Goal: Information Seeking & Learning: Find specific page/section

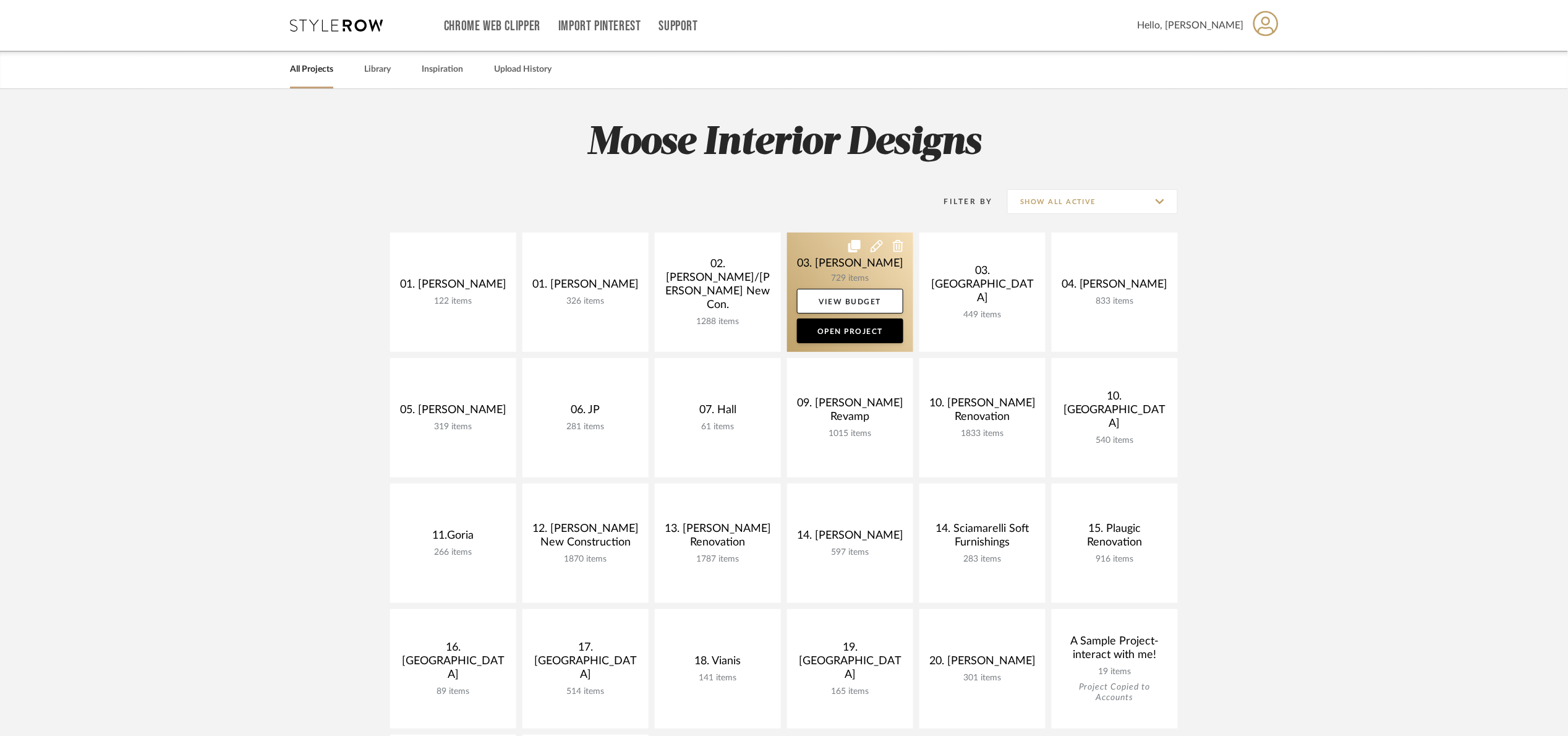
click at [857, 260] on link at bounding box center [850, 292] width 126 height 120
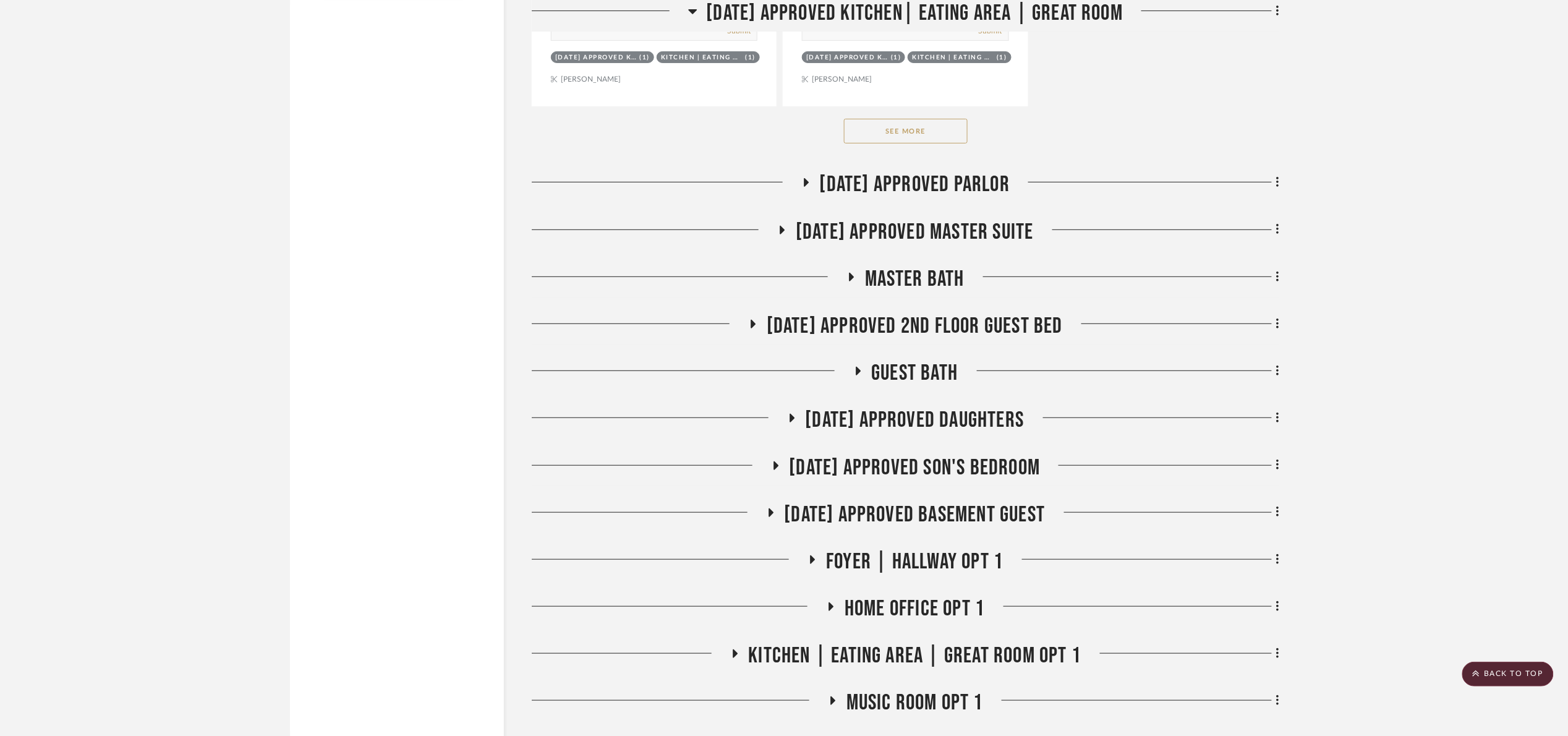
scroll to position [2337, 0]
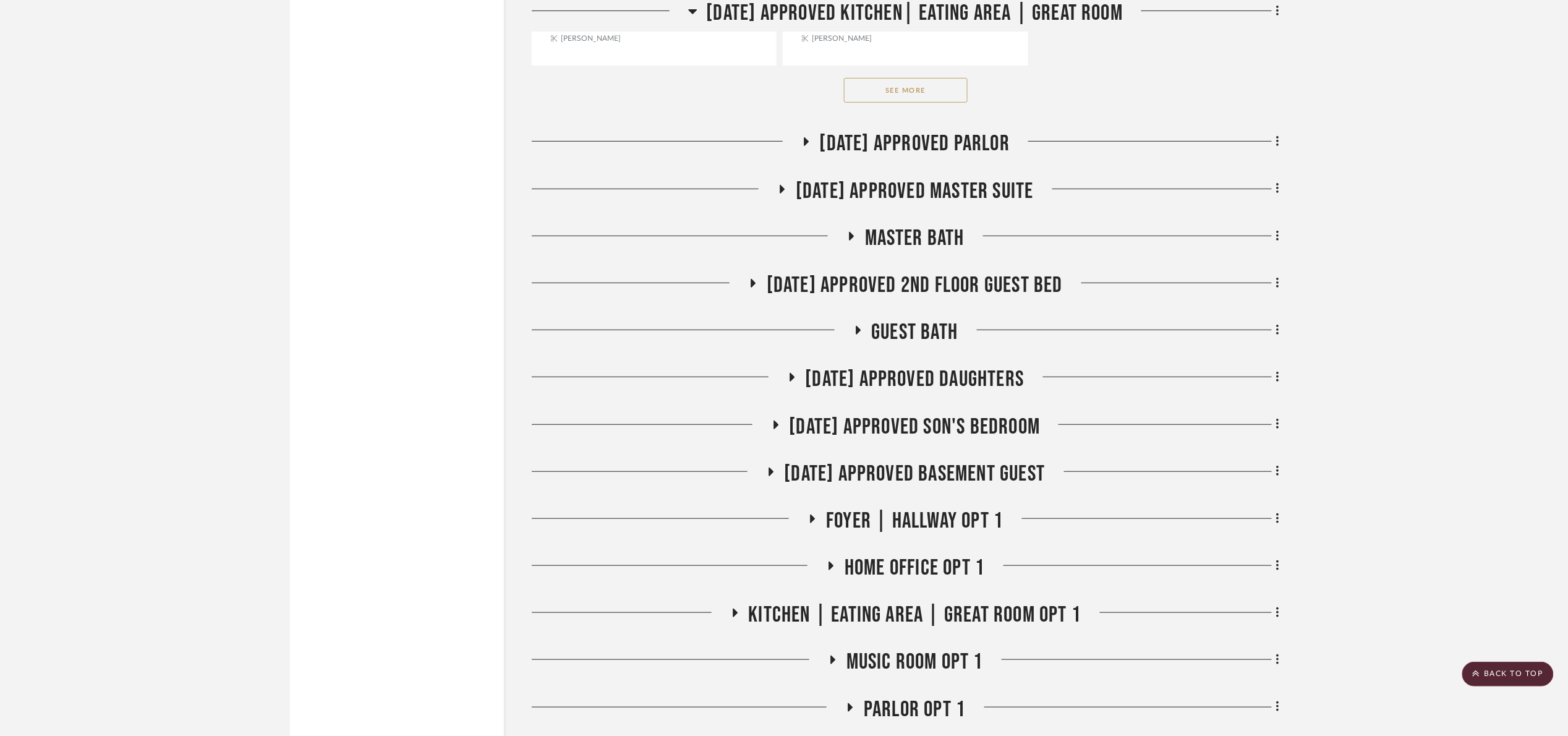
click at [884, 146] on span "07.02.25 Approved Parlor" at bounding box center [914, 143] width 189 height 26
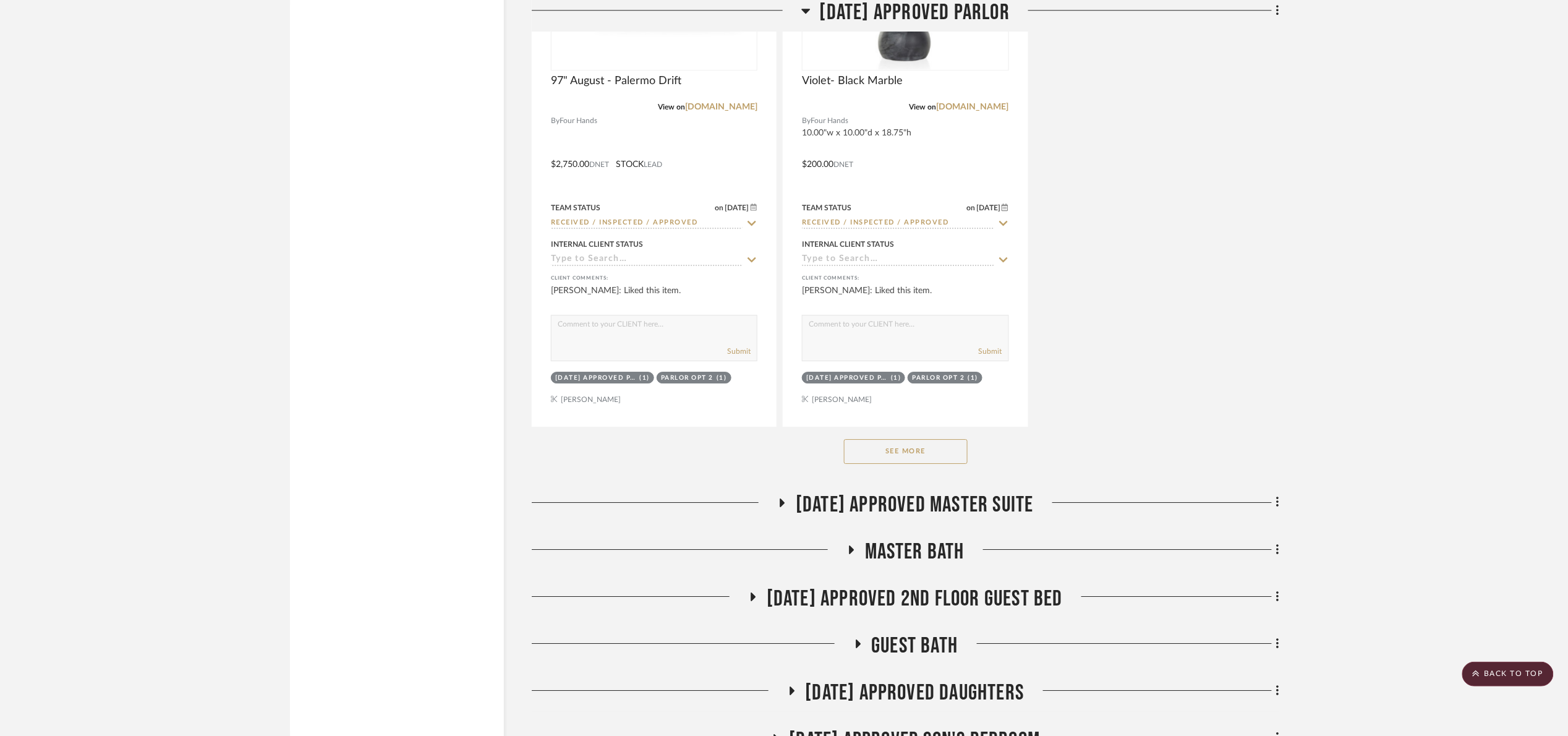
scroll to position [4099, 0]
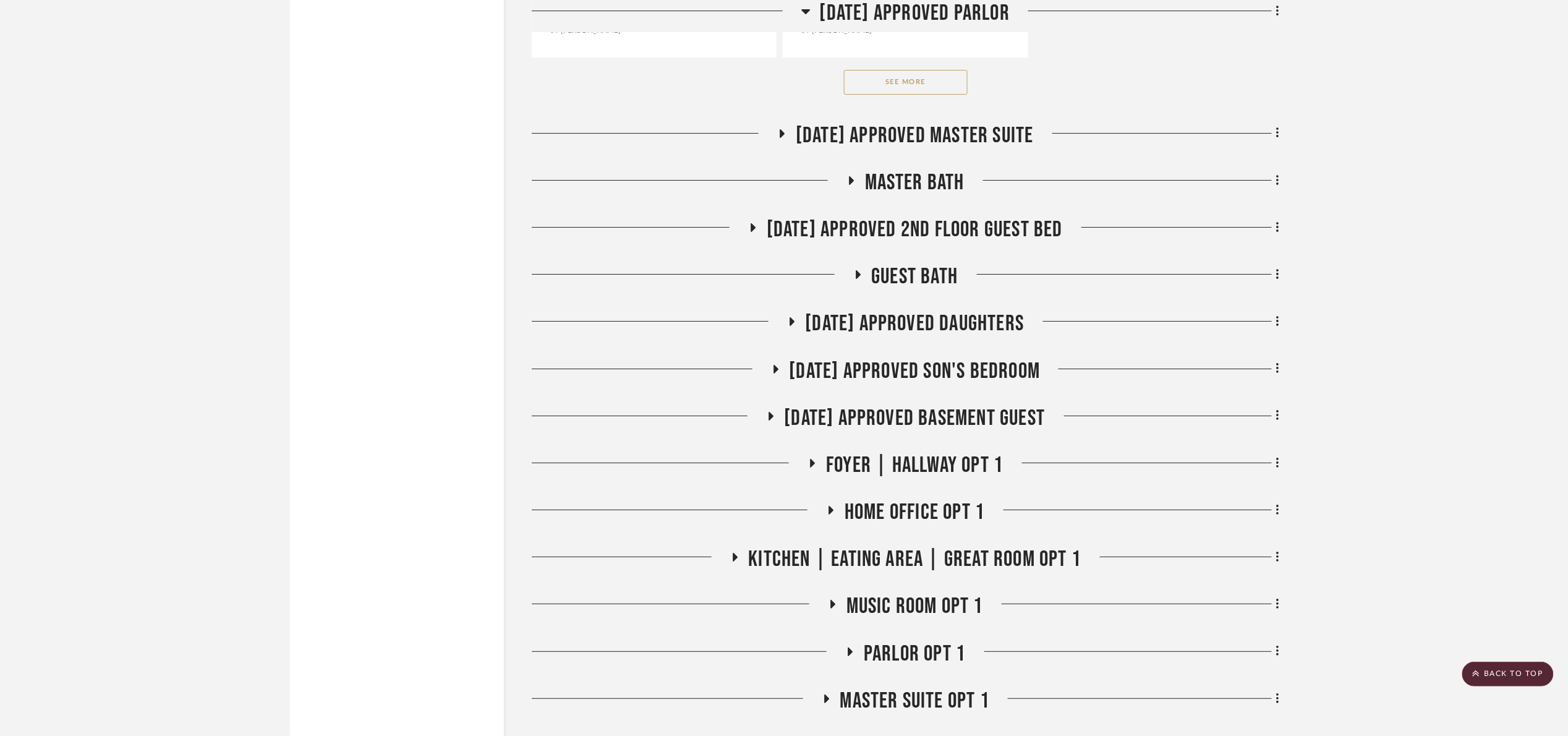
click at [894, 90] on button "See More" at bounding box center [906, 82] width 123 height 25
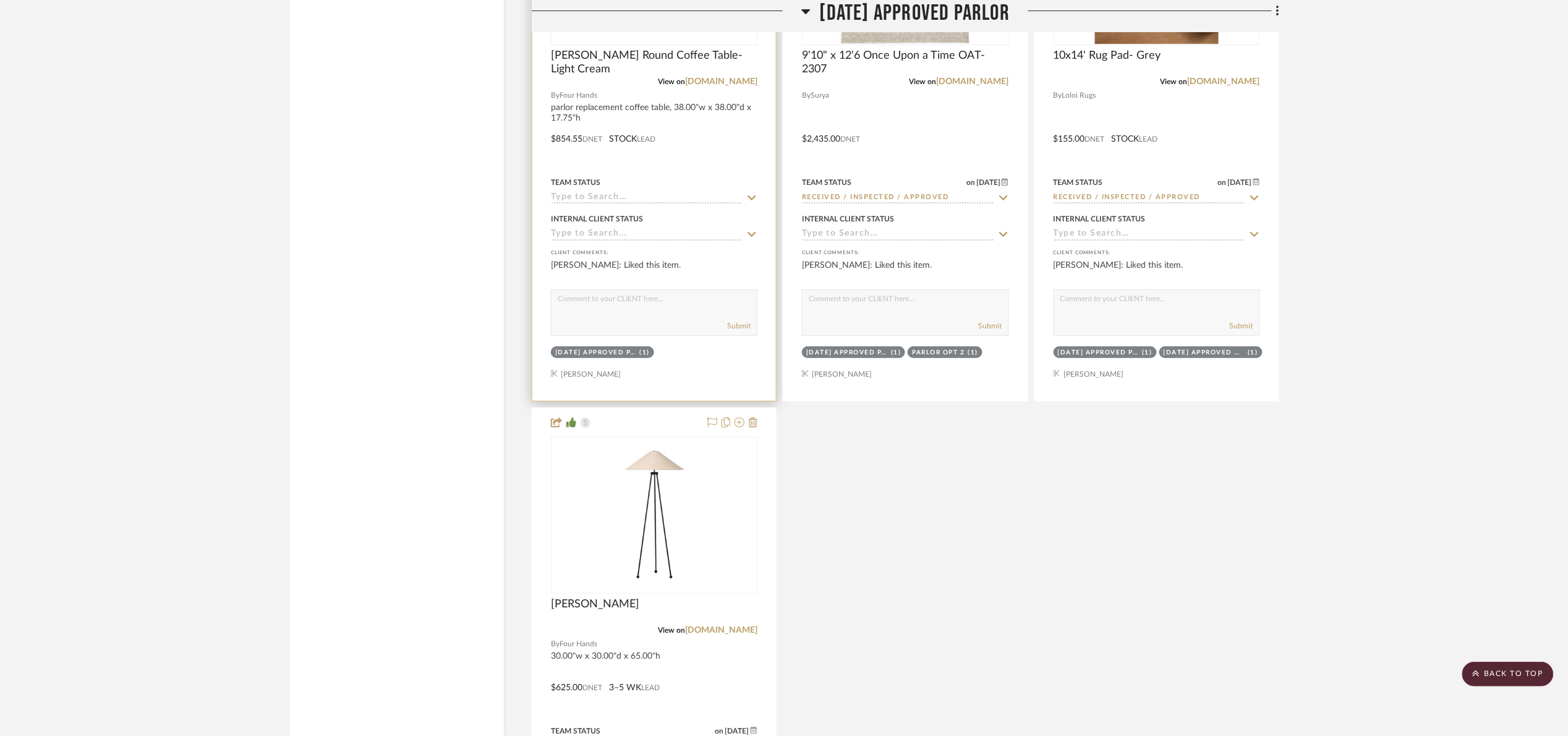
scroll to position [4192, 0]
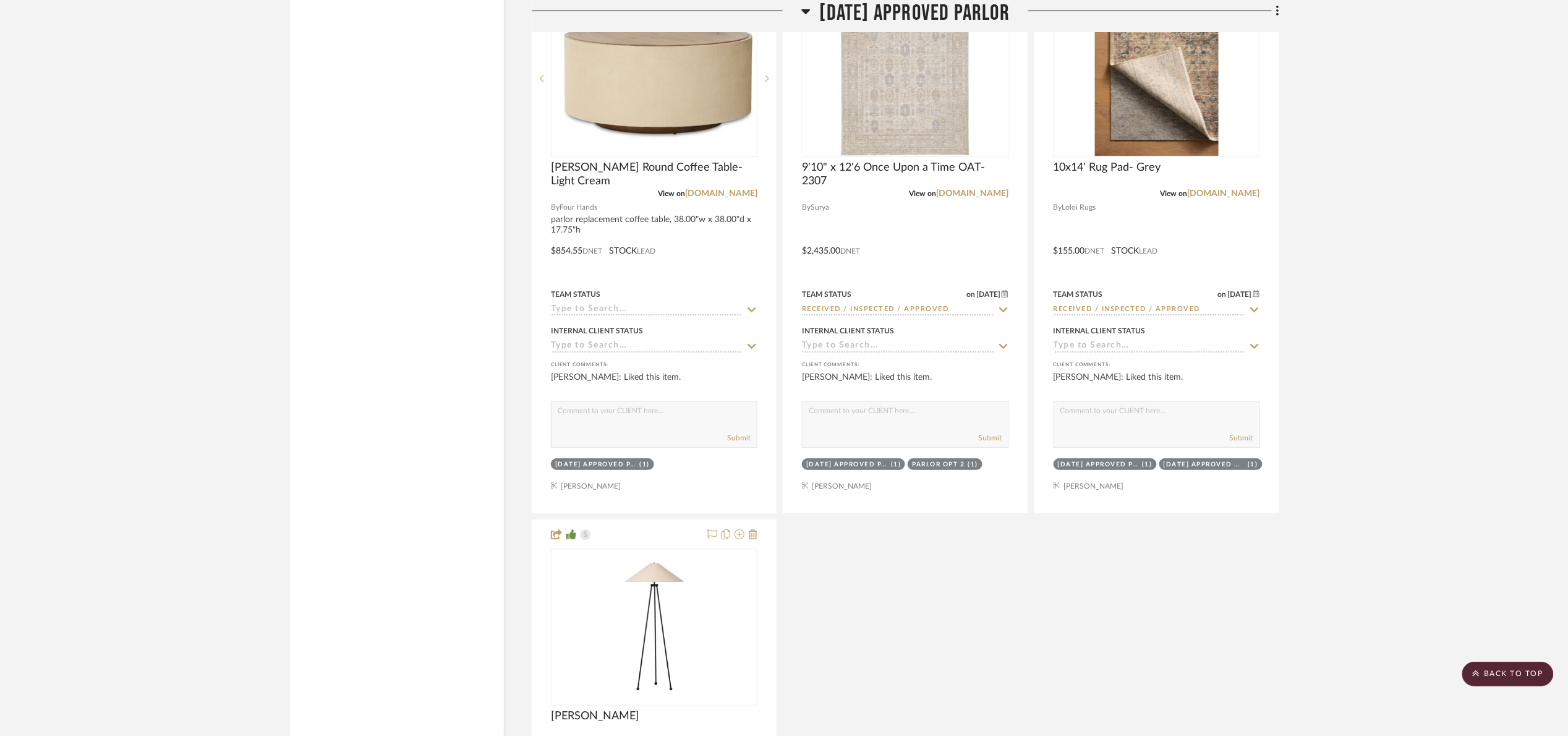
click at [939, 12] on span "07.02.25 Approved Parlor" at bounding box center [914, 13] width 189 height 26
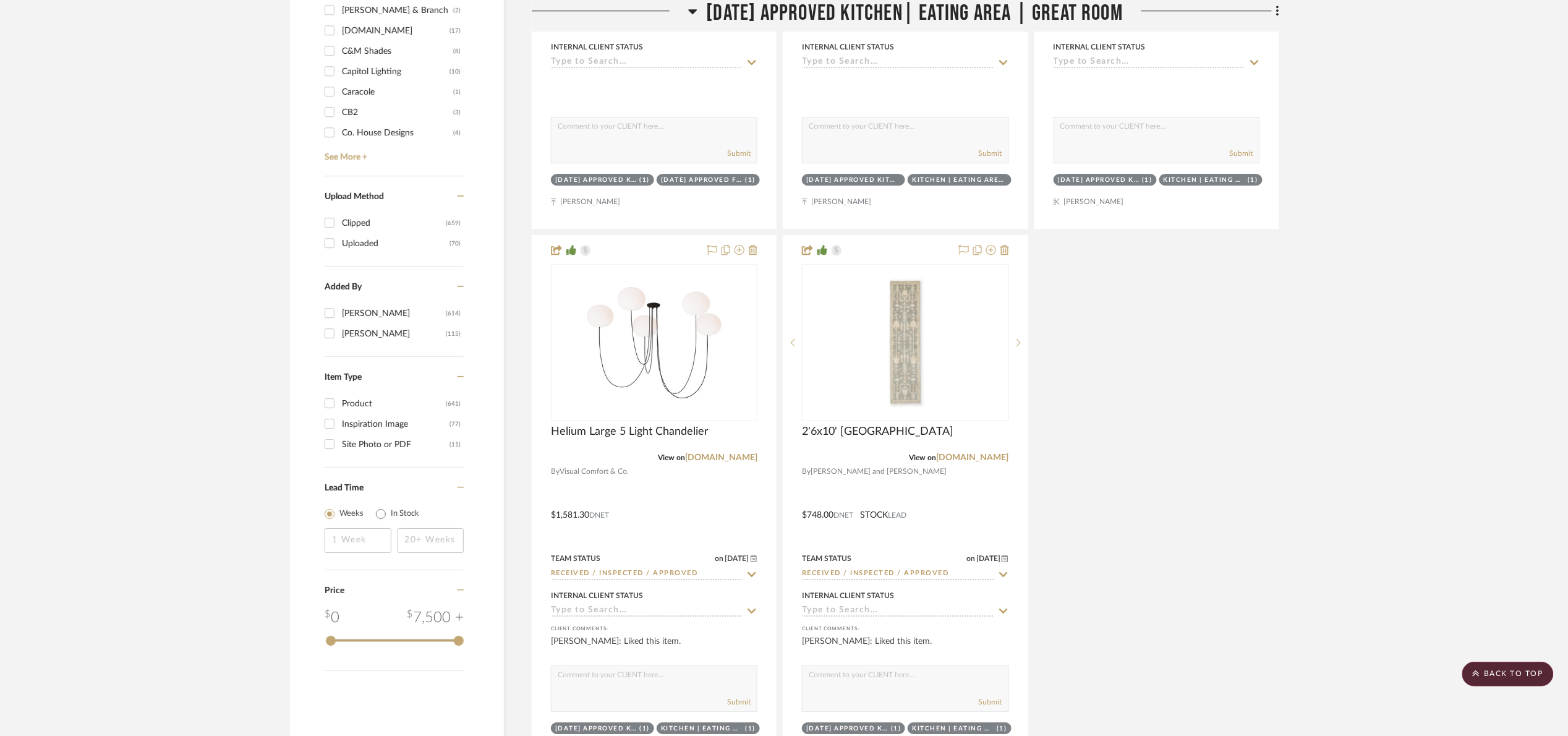
click at [841, 8] on span "07.02.25 Approved Kitchen| Eating Area | Great Room" at bounding box center [915, 13] width 416 height 26
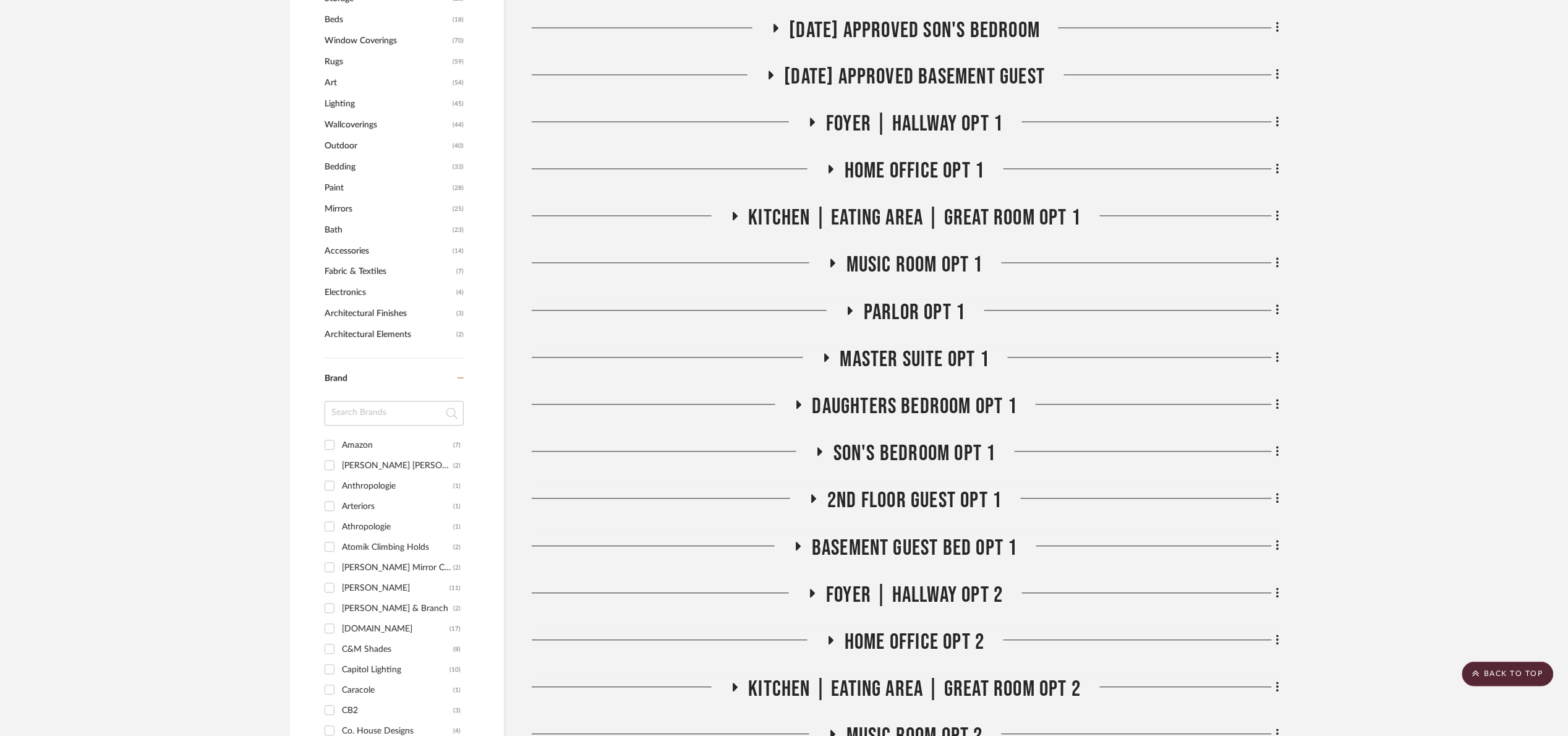
scroll to position [877, 0]
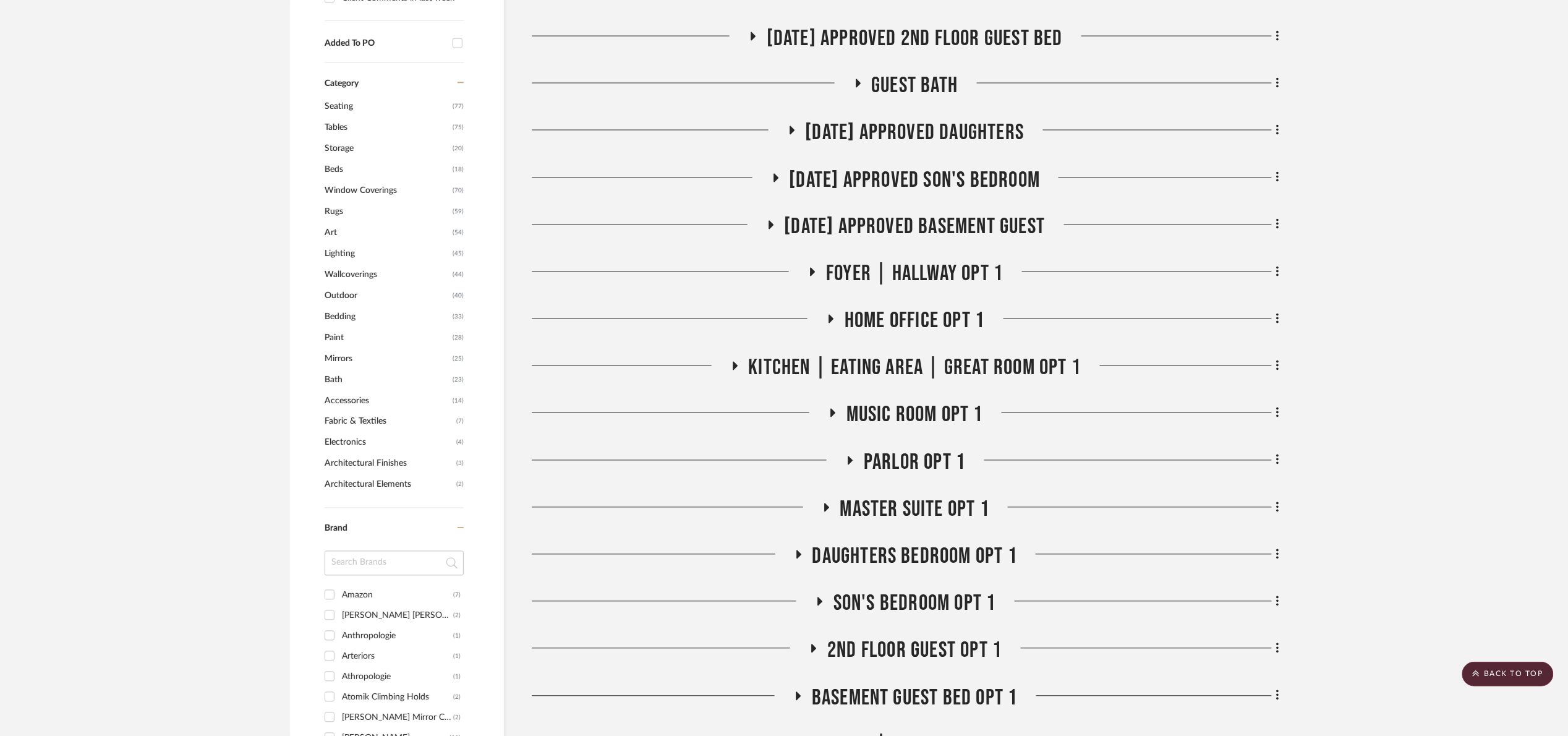
click at [939, 181] on span "07.02.25 Approved Son's Bedroom" at bounding box center [915, 180] width 251 height 26
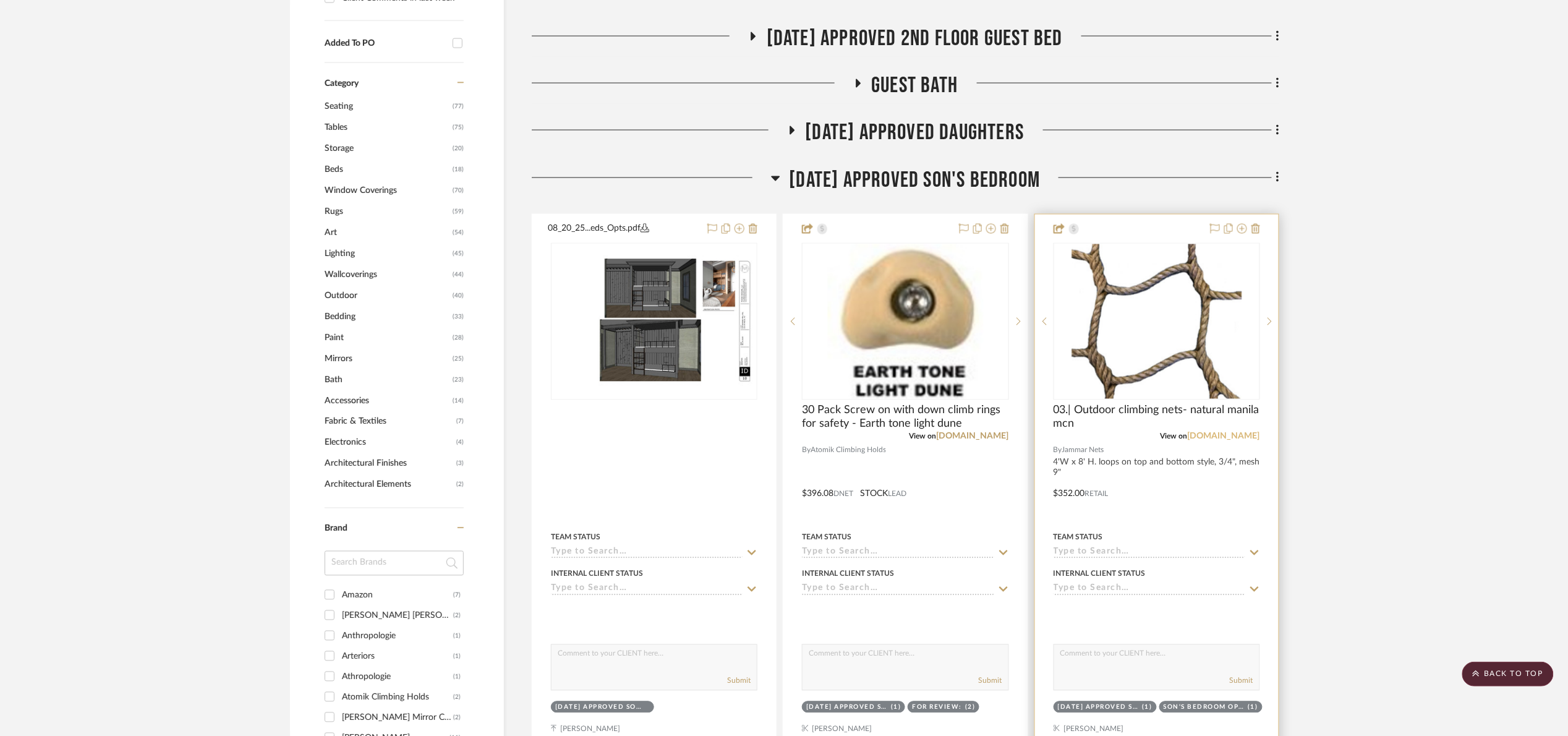
click at [1217, 436] on link "jammarnets.com" at bounding box center [1223, 436] width 73 height 8
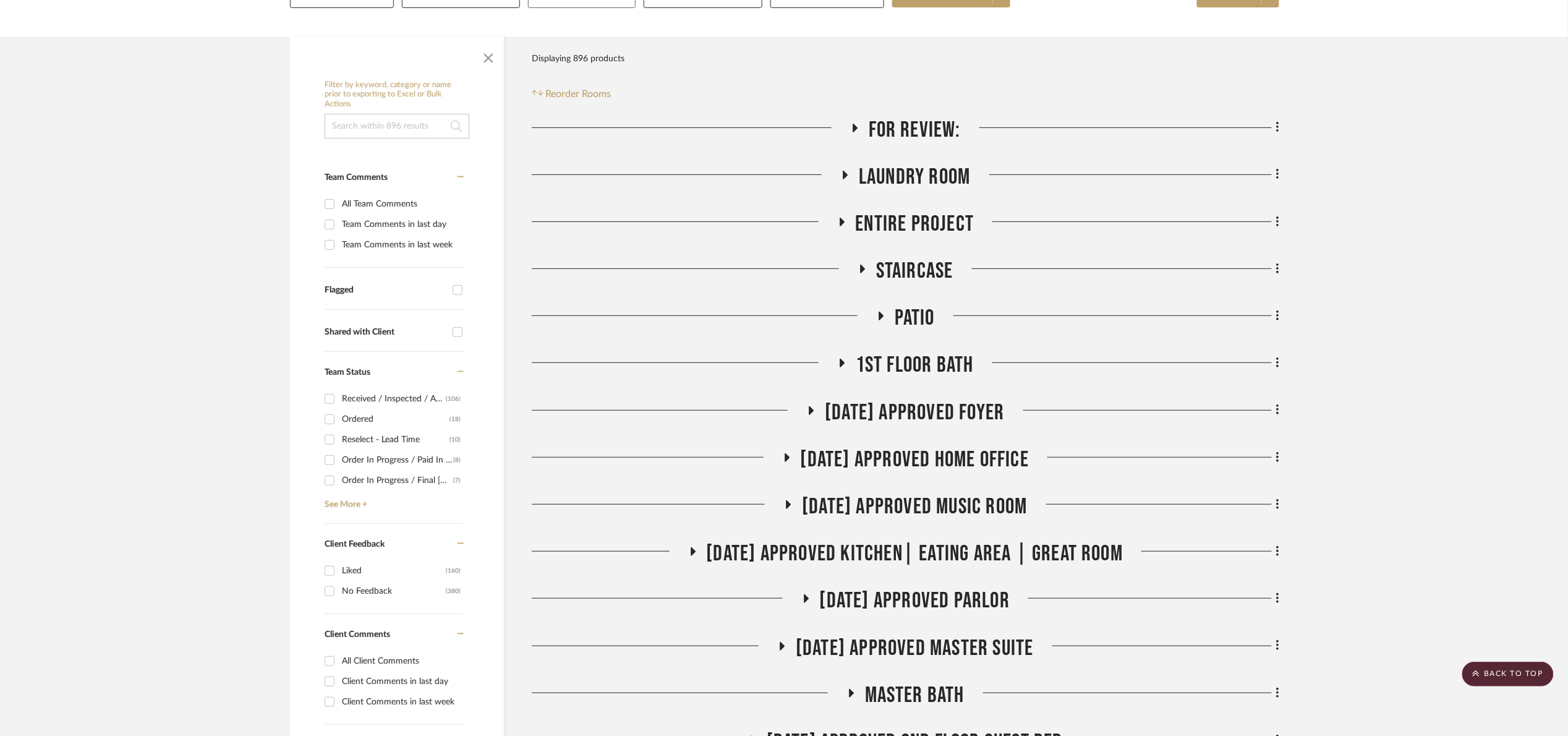
scroll to position [0, 0]
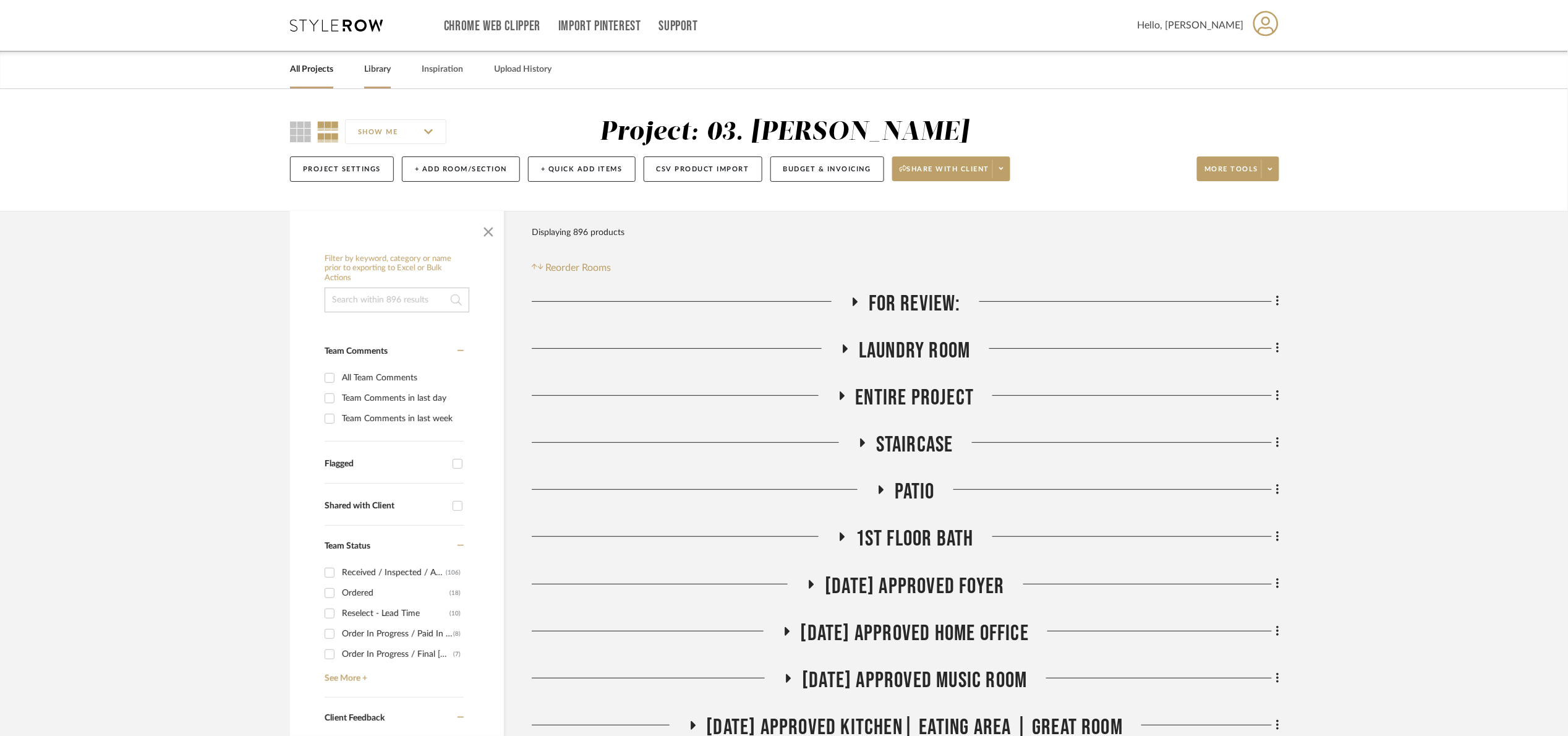
click at [382, 73] on link "Library" at bounding box center [377, 70] width 26 height 17
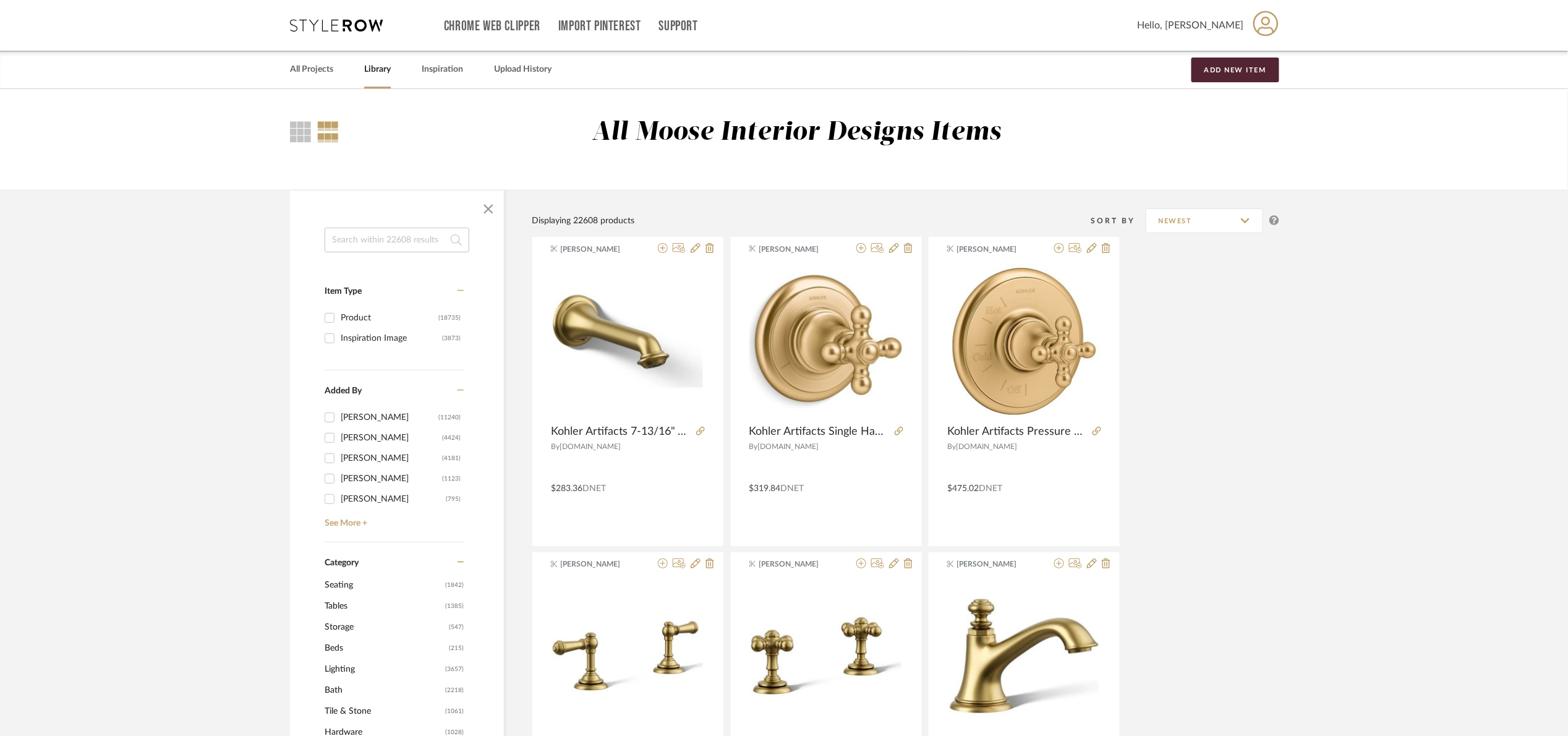
click at [417, 231] on input at bounding box center [397, 239] width 145 height 25
type input "natural oak"
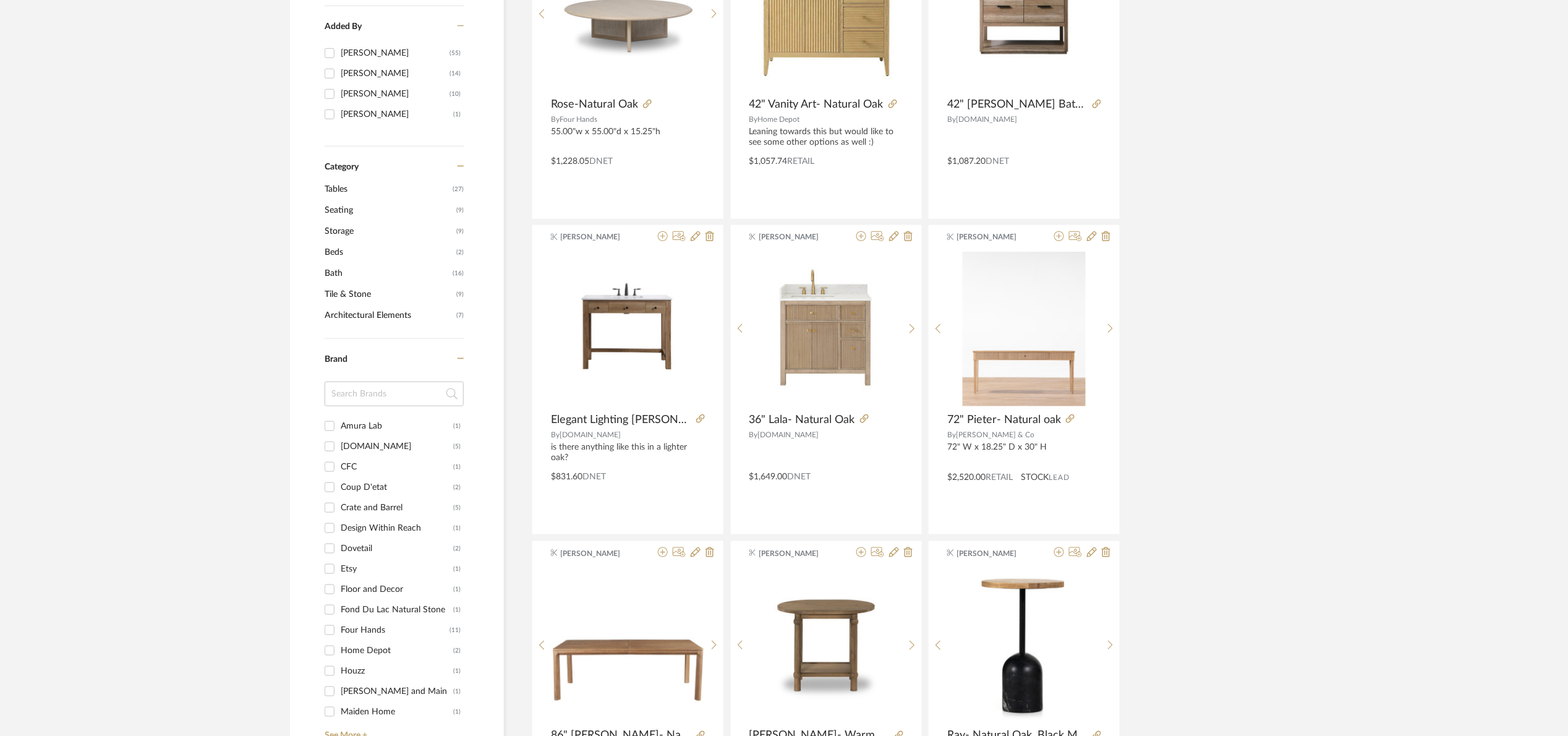
scroll to position [371, 0]
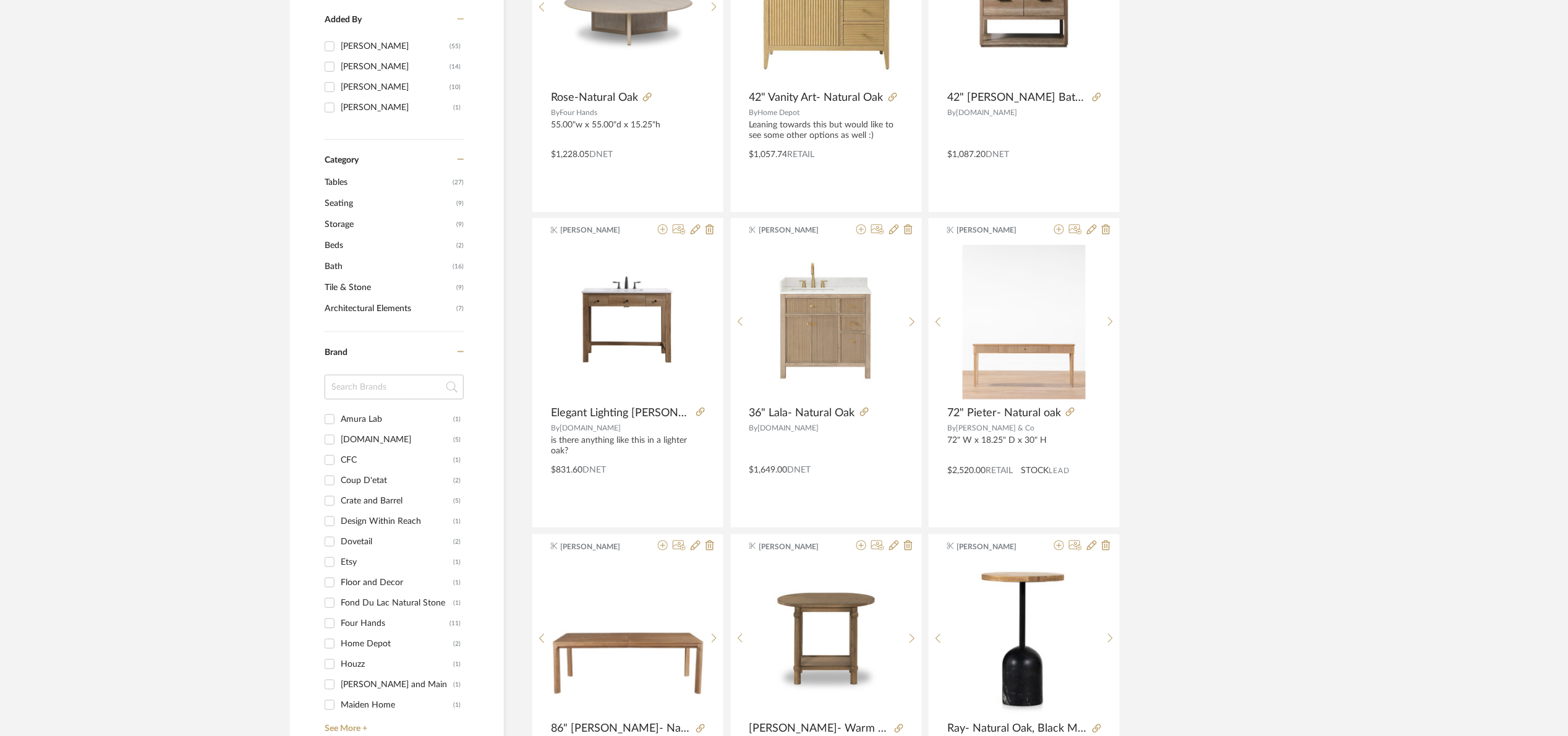
click at [360, 384] on input at bounding box center [394, 387] width 139 height 25
type input "fou"
click at [362, 414] on div "Four Hands" at bounding box center [395, 418] width 108 height 20
click at [339, 414] on input "Four Hands (11)" at bounding box center [329, 418] width 20 height 20
checkbox input "true"
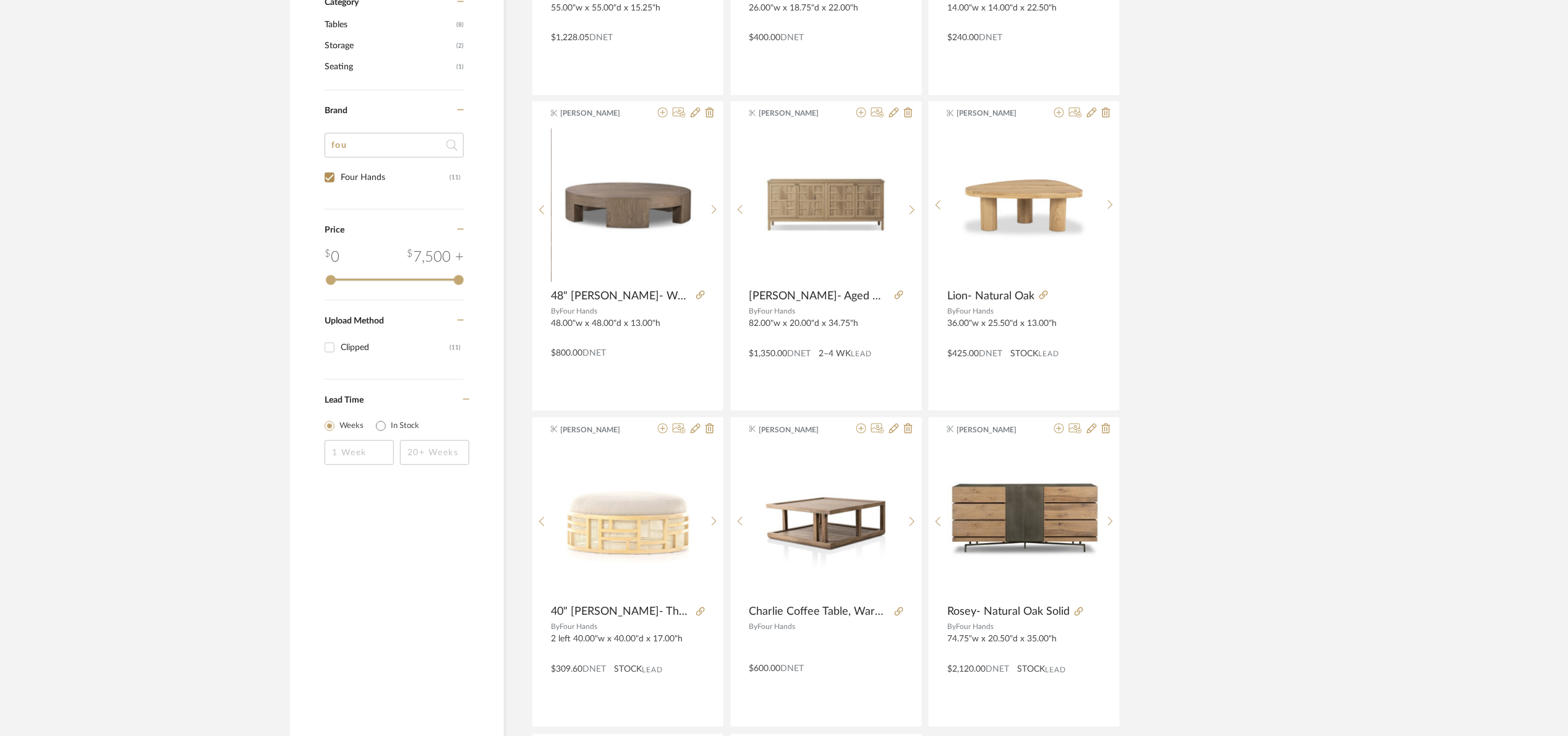
scroll to position [415, 0]
